Goal: Task Accomplishment & Management: Use online tool/utility

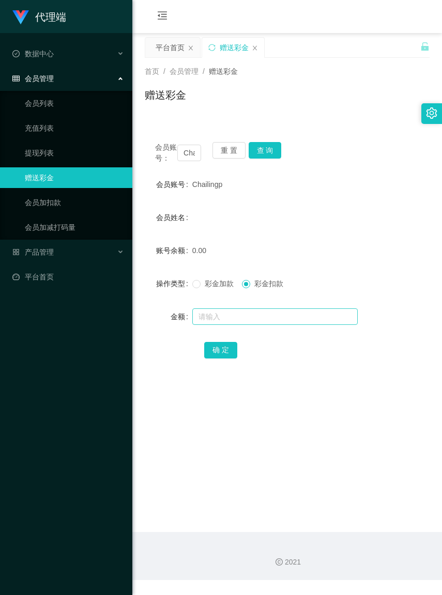
drag, startPoint x: 282, startPoint y: 380, endPoint x: 269, endPoint y: 325, distance: 56.8
click at [282, 380] on div "会员账号： Chailingp 重 置 查 询 会员账号 Chailingp 会员姓名 账号余额 0.00 操作类型 彩金加款 彩金扣款 金额 确 定" at bounding box center [287, 257] width 285 height 251
click at [227, 154] on button "重 置" at bounding box center [228, 150] width 33 height 17
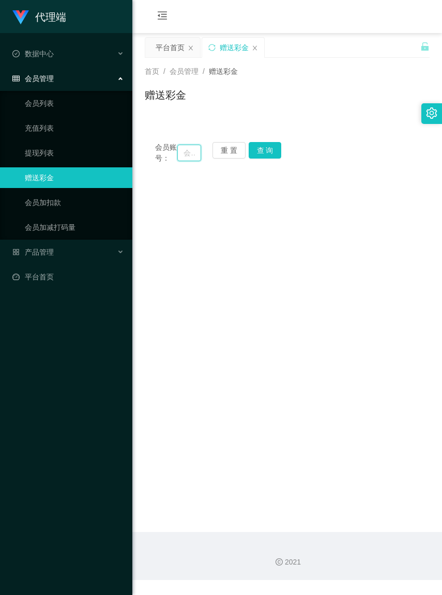
click at [182, 157] on input "text" at bounding box center [188, 153] width 23 height 17
paste input "Michael01"
type input "Michael01"
click at [267, 154] on button "查 询" at bounding box center [265, 150] width 33 height 17
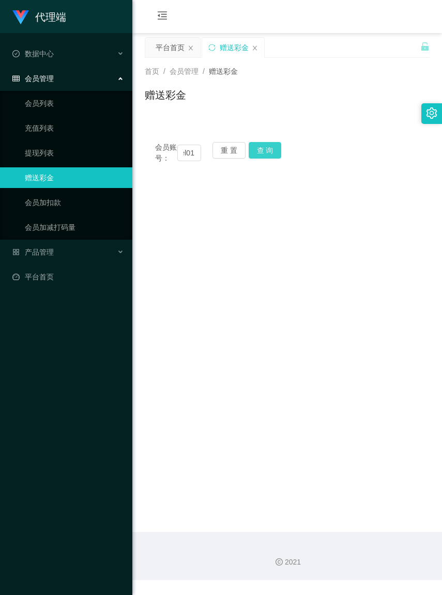
scroll to position [0, 0]
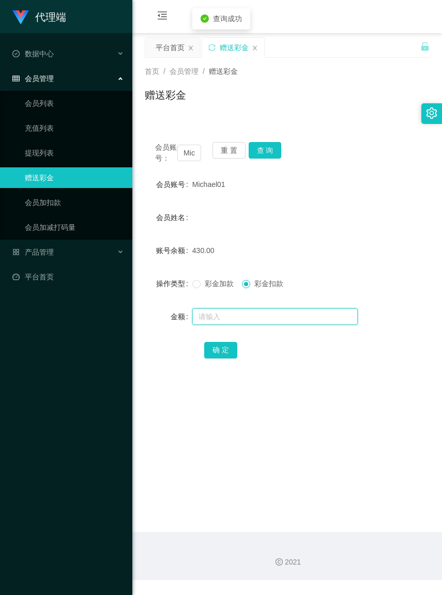
click at [241, 325] on input "text" at bounding box center [274, 317] width 165 height 17
type input "130"
click at [223, 359] on button "确 定" at bounding box center [220, 350] width 33 height 17
